Goal: Transaction & Acquisition: Obtain resource

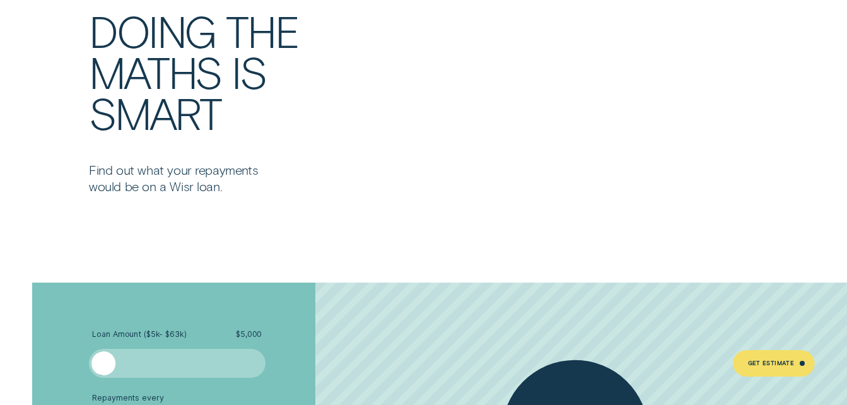
scroll to position [2018, 0]
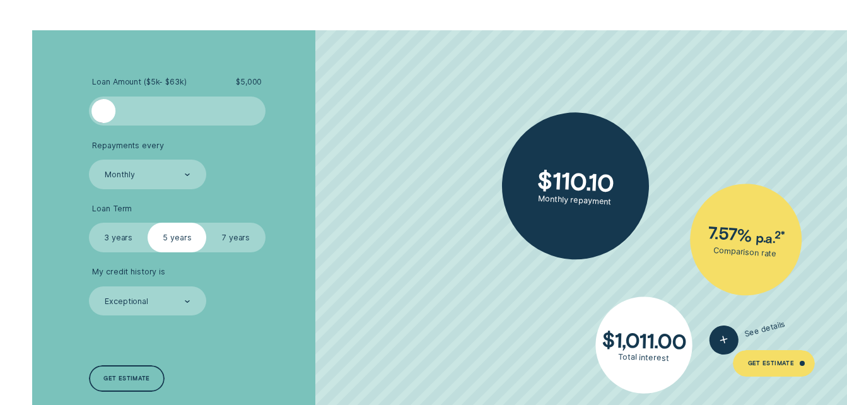
click at [105, 122] on div at bounding box center [102, 110] width 23 height 23
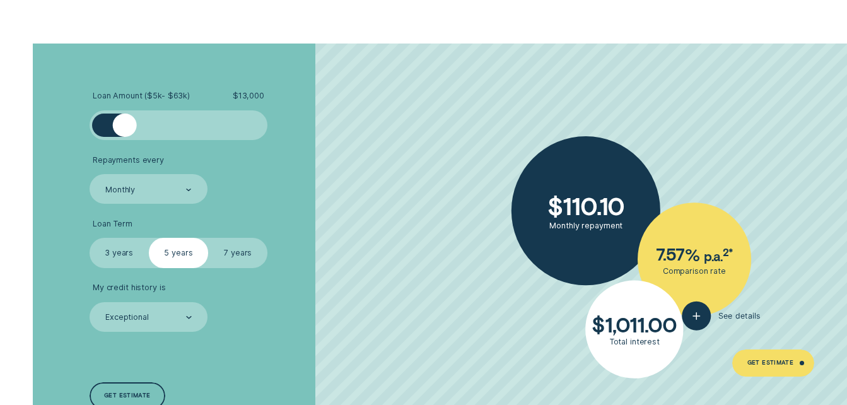
scroll to position [1592, 0]
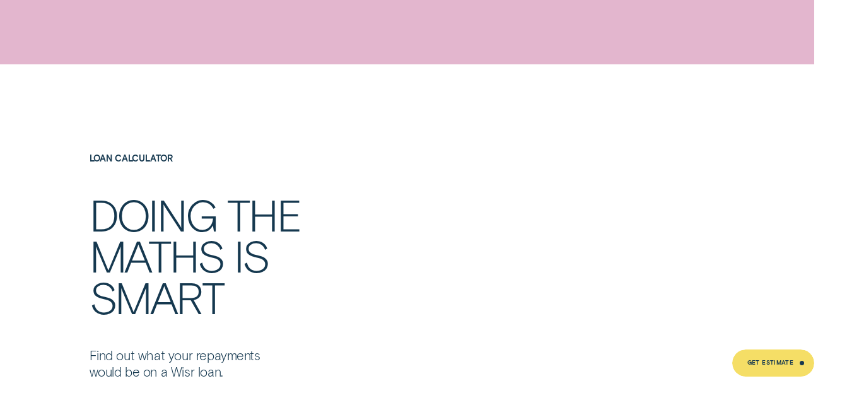
drag, startPoint x: 105, startPoint y: 127, endPoint x: 135, endPoint y: 123, distance: 30.5
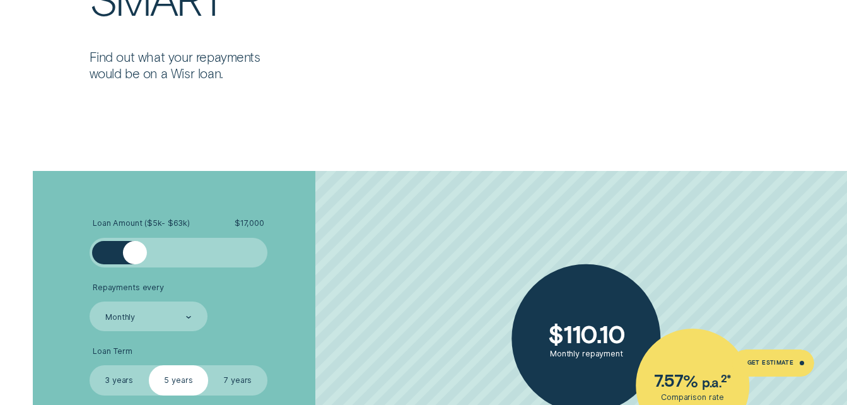
scroll to position [1907, 0]
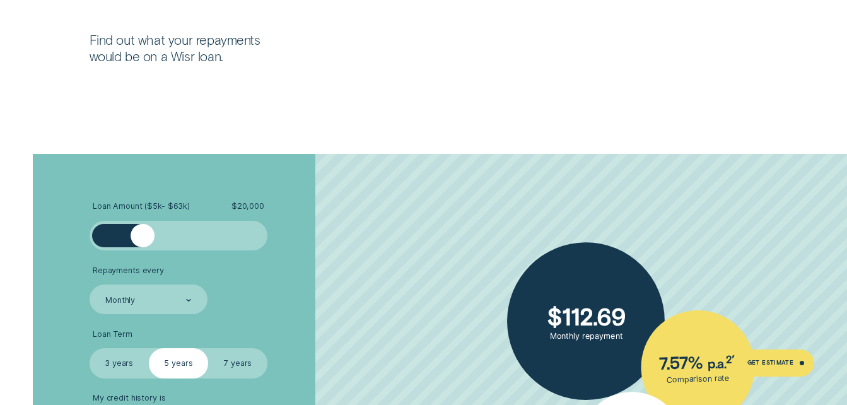
click at [142, 237] on div at bounding box center [143, 236] width 24 height 24
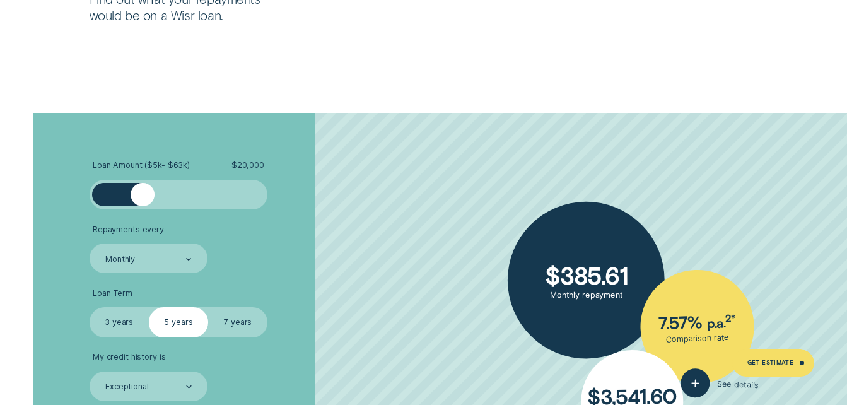
scroll to position [1970, 0]
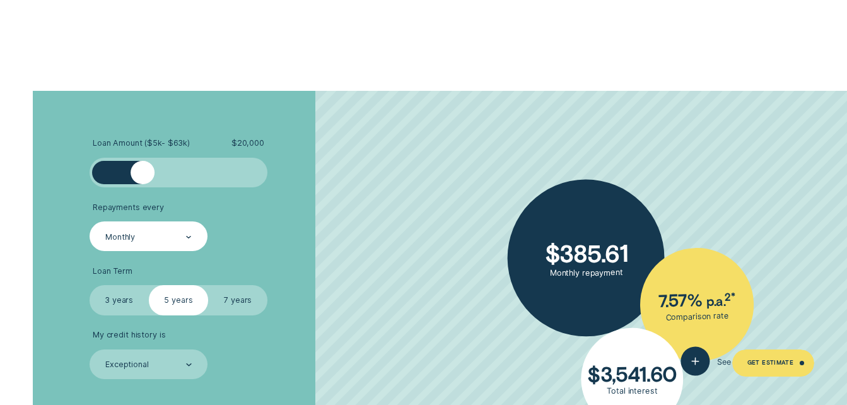
click at [153, 236] on div "Monthly" at bounding box center [148, 236] width 88 height 11
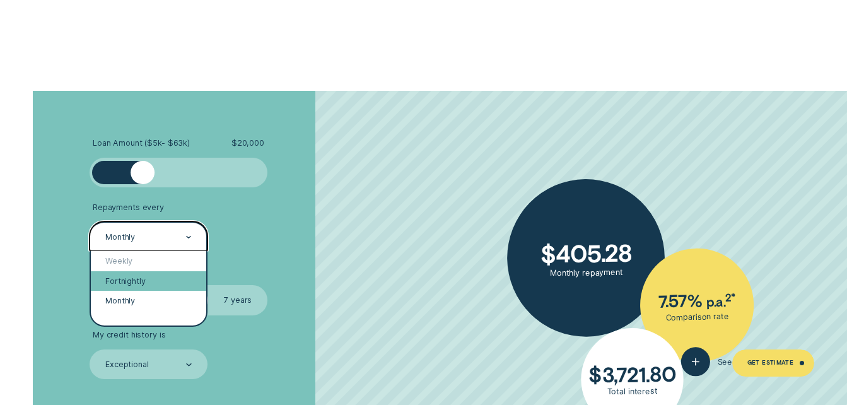
click at [129, 281] on div "Fortnightly" at bounding box center [149, 281] width 116 height 20
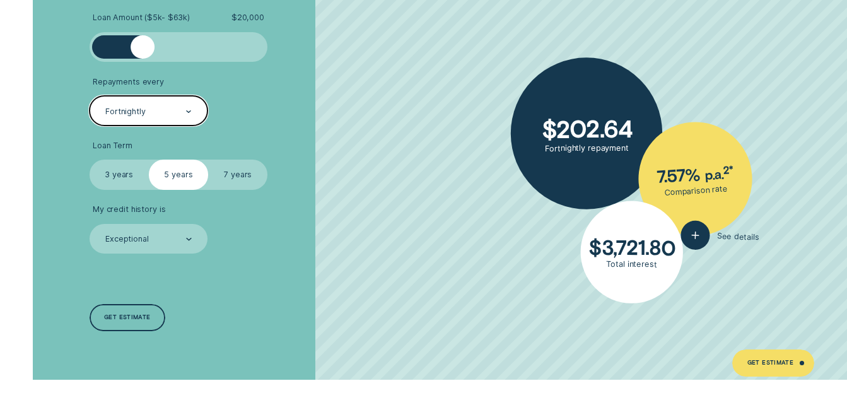
scroll to position [2097, 0]
click at [242, 174] on label "7 years" at bounding box center [237, 174] width 59 height 30
click at [208, 159] on input "7 years" at bounding box center [208, 159] width 0 height 0
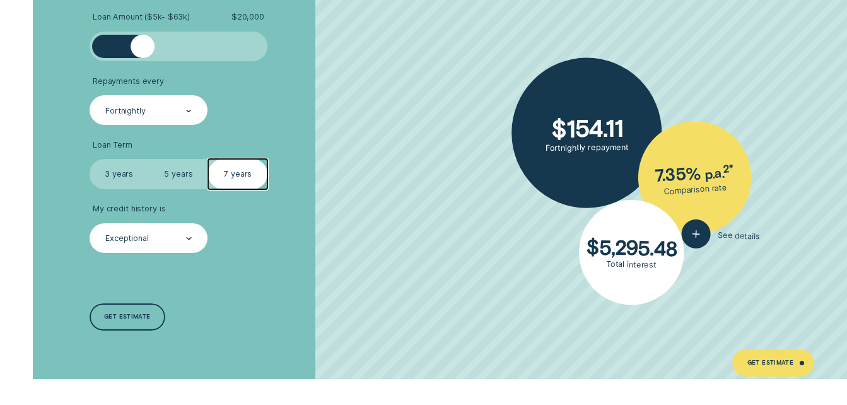
click at [125, 238] on div "Exceptional" at bounding box center [127, 239] width 44 height 10
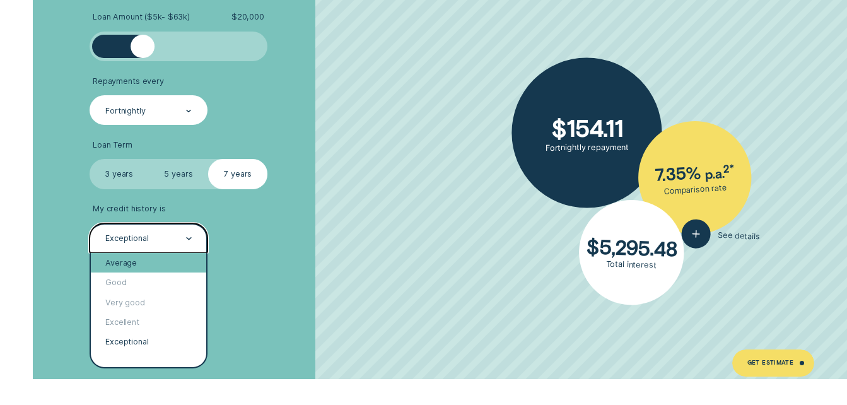
drag, startPoint x: 119, startPoint y: 262, endPoint x: 132, endPoint y: 264, distance: 13.3
click at [120, 262] on div "Average" at bounding box center [149, 263] width 116 height 20
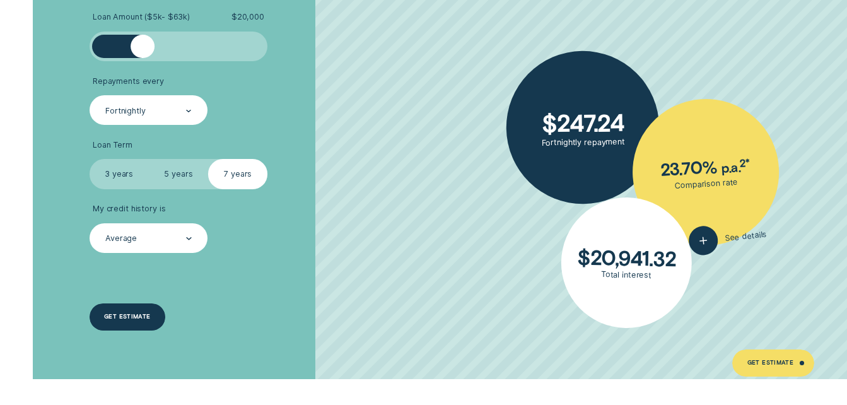
click at [100, 315] on div "Get estimate" at bounding box center [128, 316] width 76 height 26
